Goal: Communication & Community: Answer question/provide support

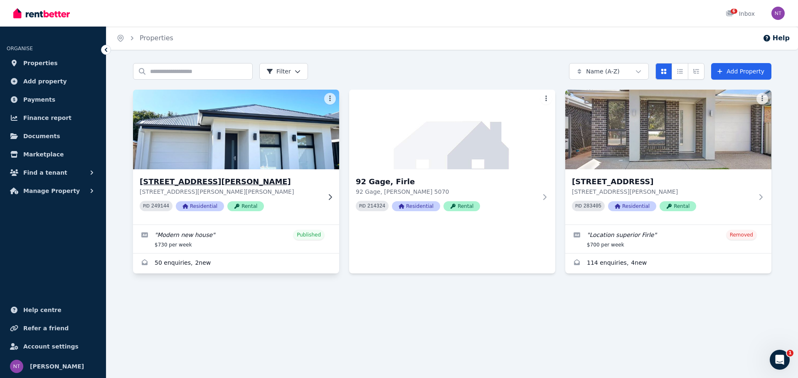
click at [295, 189] on p "[STREET_ADDRESS][PERSON_NAME][PERSON_NAME]" at bounding box center [230, 192] width 181 height 8
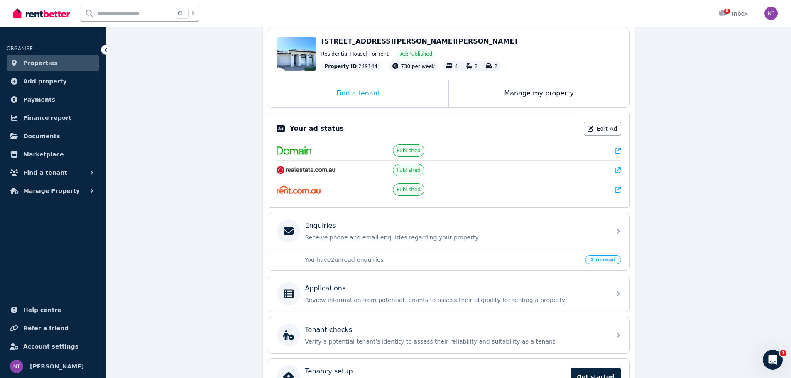
scroll to position [125, 0]
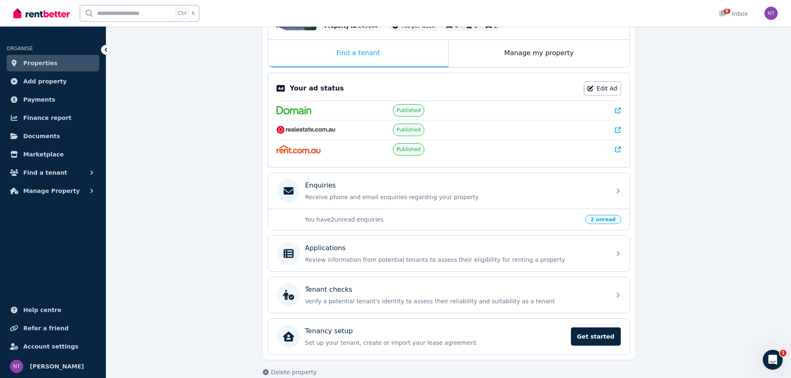
click at [430, 221] on p "You have 2 unread enquiries" at bounding box center [443, 220] width 276 height 8
click at [608, 219] on span "2 unread" at bounding box center [603, 219] width 36 height 9
click at [541, 187] on div "Enquiries" at bounding box center [455, 186] width 301 height 10
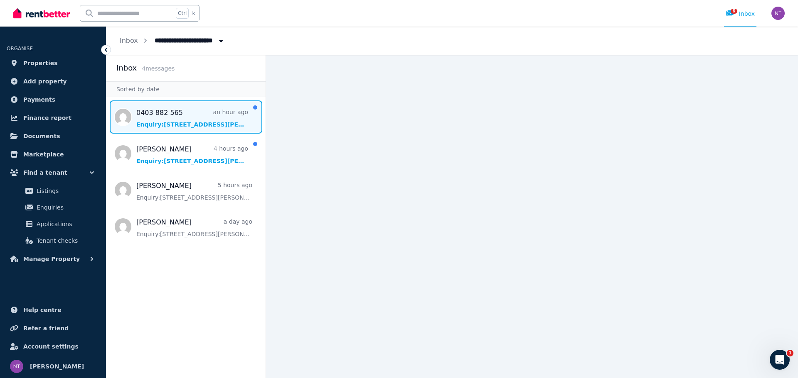
click at [163, 123] on span "Message list" at bounding box center [185, 117] width 159 height 33
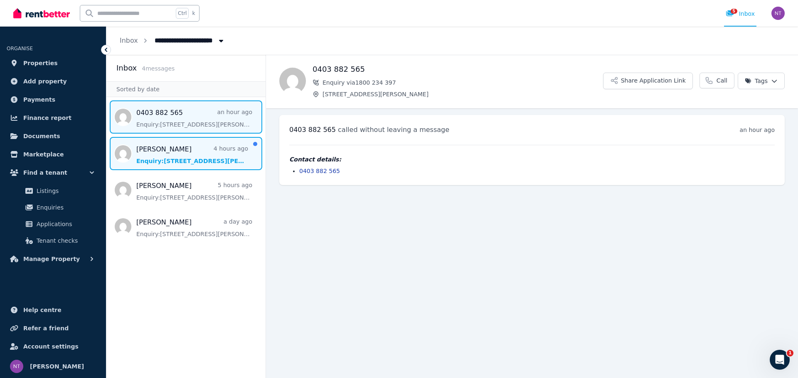
click at [166, 149] on span "Message list" at bounding box center [185, 153] width 159 height 33
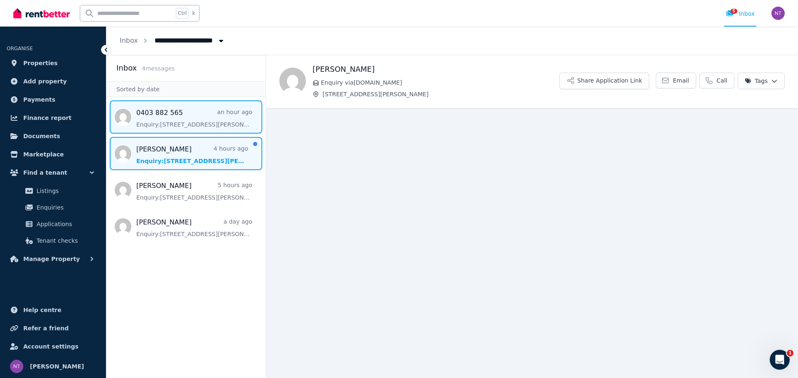
click at [179, 121] on span "Message list" at bounding box center [185, 117] width 159 height 33
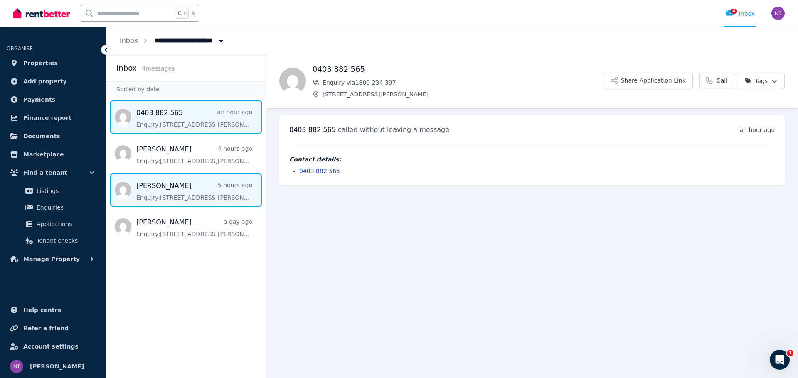
click at [176, 193] on span "Message list" at bounding box center [185, 190] width 159 height 33
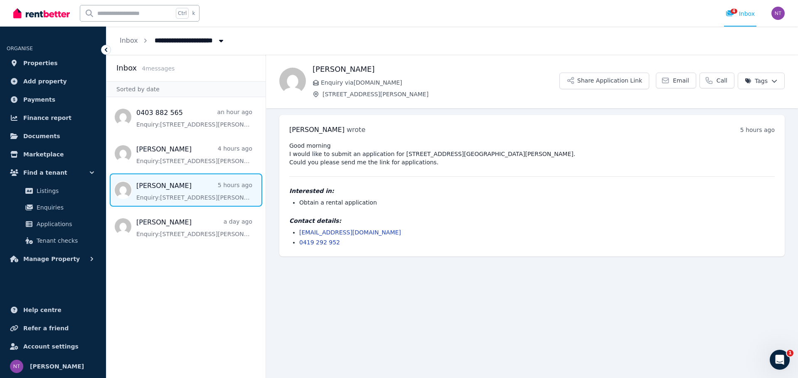
drag, startPoint x: 341, startPoint y: 130, endPoint x: 289, endPoint y: 128, distance: 52.0
click at [289, 128] on h3 "[PERSON_NAME] wrote" at bounding box center [327, 130] width 76 height 10
